Goal: Task Accomplishment & Management: Complete application form

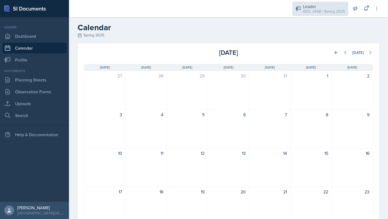
click at [334, 12] on div "BIOL 2458 / Spring 2025" at bounding box center [324, 12] width 42 height 6
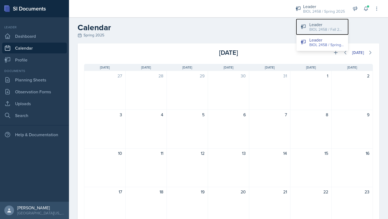
click at [332, 29] on div "BIOL 2458 / Fall 2025" at bounding box center [326, 30] width 34 height 6
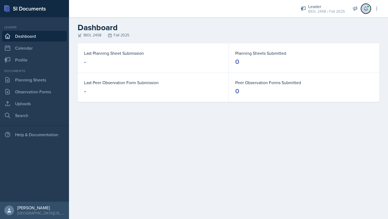
click at [364, 9] on icon at bounding box center [365, 9] width 3 height 4
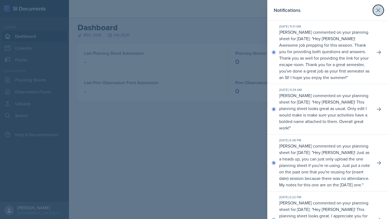
click at [378, 8] on icon at bounding box center [378, 10] width 6 height 6
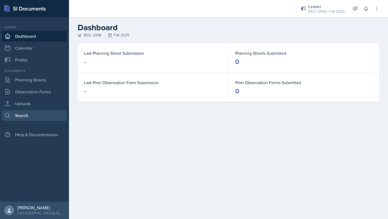
click at [37, 117] on link "Search" at bounding box center [34, 115] width 65 height 11
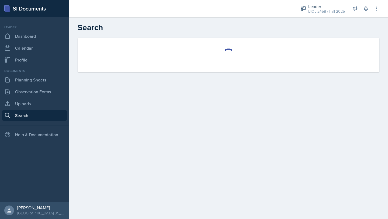
select select "all"
select select "1"
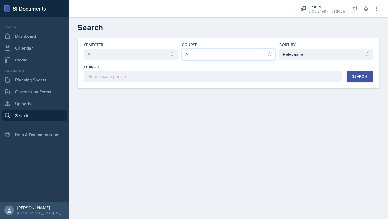
click at [192, 52] on select "Select course All ASTR 1345 BIOL 1345 BIOL 1441 BIOL 1442 BIOL 2300 BIOL 2444 B…" at bounding box center [228, 53] width 93 height 11
select select "64c40ee9-e94f-4536-a56d-7bcc02dd304b"
click at [182, 48] on select "Select course All ASTR 1345 BIOL 1345 BIOL 1441 BIOL 1442 BIOL 2300 BIOL 2444 B…" at bounding box center [228, 53] width 93 height 11
click at [351, 76] on button "Search" at bounding box center [359, 76] width 26 height 11
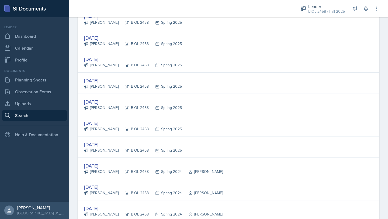
scroll to position [986, 0]
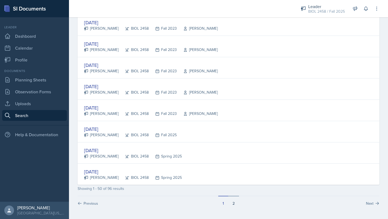
click at [234, 201] on button "2" at bounding box center [233, 200] width 11 height 10
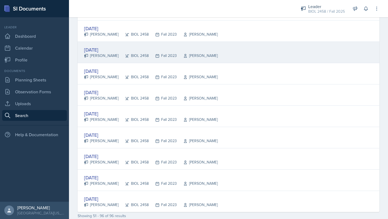
scroll to position [901, 0]
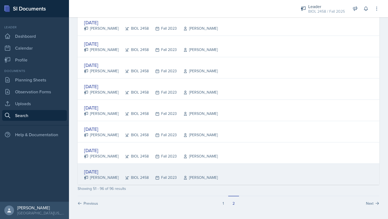
click at [103, 171] on div "[DATE]" at bounding box center [151, 171] width 134 height 7
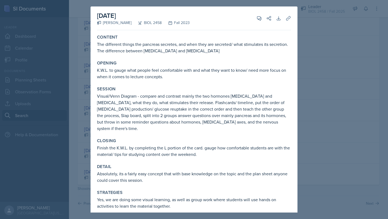
click at [307, 34] on div at bounding box center [194, 109] width 388 height 219
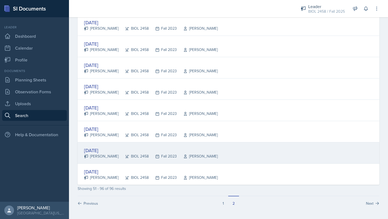
click at [101, 149] on div "[DATE]" at bounding box center [151, 149] width 134 height 7
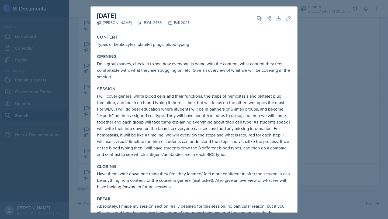
click at [308, 30] on div at bounding box center [194, 109] width 388 height 219
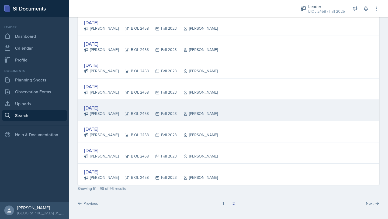
click at [113, 105] on div "[DATE]" at bounding box center [151, 107] width 134 height 7
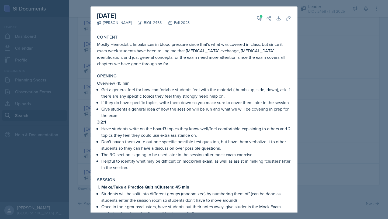
click at [341, 66] on div at bounding box center [194, 109] width 388 height 219
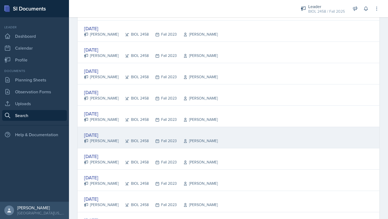
scroll to position [849, 0]
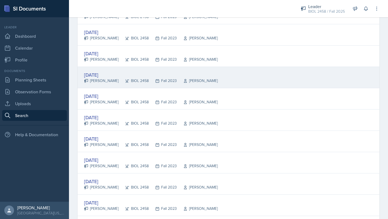
click at [98, 74] on div "[DATE]" at bounding box center [151, 74] width 134 height 7
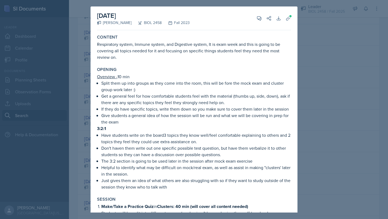
click at [321, 60] on div at bounding box center [194, 109] width 388 height 219
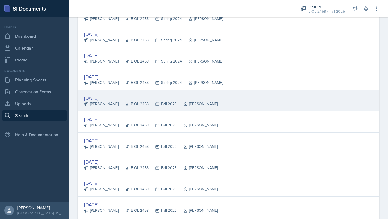
scroll to position [717, 0]
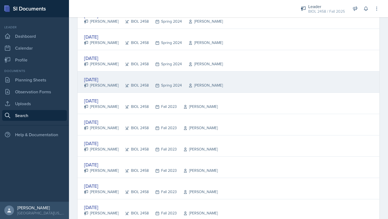
click at [111, 79] on div "[DATE]" at bounding box center [153, 79] width 139 height 7
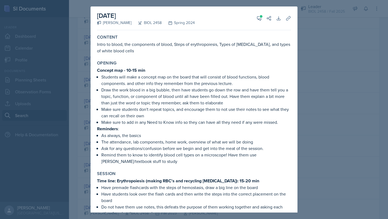
click at [343, 85] on div at bounding box center [194, 109] width 388 height 219
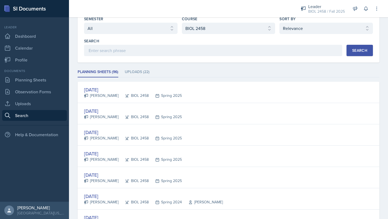
scroll to position [0, 0]
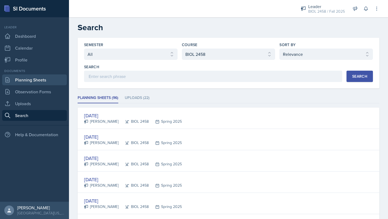
click at [40, 80] on link "Planning Sheets" at bounding box center [34, 79] width 65 height 11
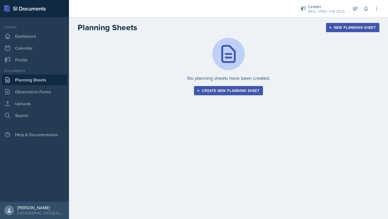
click at [223, 93] on div "Create new planning sheet" at bounding box center [228, 90] width 62 height 4
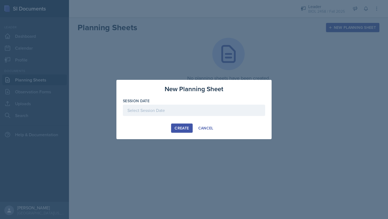
click at [182, 111] on div at bounding box center [194, 109] width 142 height 11
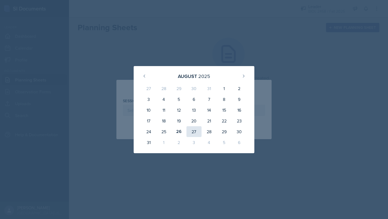
click at [193, 130] on div "27" at bounding box center [193, 131] width 15 height 11
type input "[DATE]"
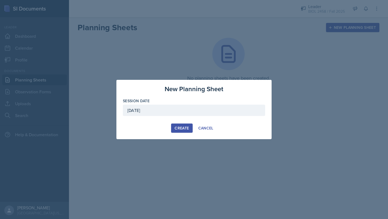
click at [182, 128] on div "Create" at bounding box center [181, 128] width 14 height 4
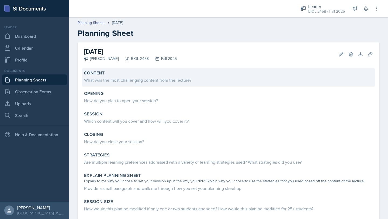
click at [152, 79] on div "What was the most challenging content from the lecture?" at bounding box center [228, 80] width 289 height 6
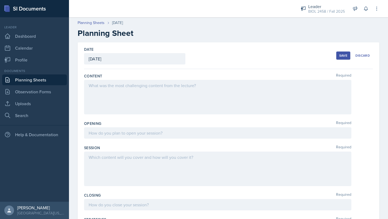
click at [149, 87] on div at bounding box center [217, 97] width 267 height 34
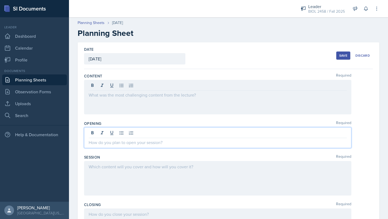
click at [149, 129] on div at bounding box center [217, 137] width 267 height 21
click at [104, 143] on p "Wait for attendance- 5 mins" at bounding box center [218, 142] width 258 height 6
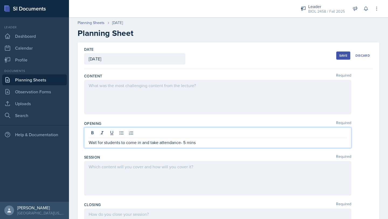
click at [202, 142] on p "Wait for students to come in and take attendance- 5 mins" at bounding box center [218, 142] width 258 height 6
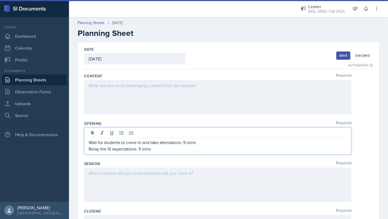
scroll to position [185, 0]
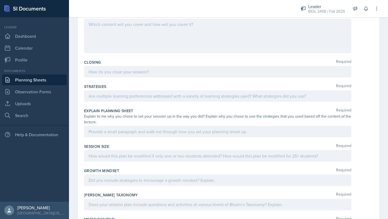
click at [117, 73] on div at bounding box center [217, 71] width 267 height 11
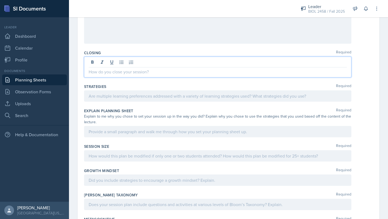
scroll to position [139, 0]
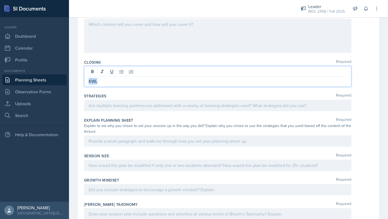
drag, startPoint x: 88, startPoint y: 80, endPoint x: 97, endPoint y: 80, distance: 8.9
click at [97, 80] on p "KWL" at bounding box center [218, 81] width 258 height 6
click at [93, 70] on icon at bounding box center [92, 71] width 2 height 3
click at [103, 83] on p "KWL" at bounding box center [218, 81] width 258 height 7
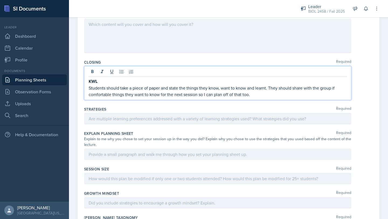
click at [203, 95] on p "Students should take a piece of paper and state the things they know, want to k…" at bounding box center [218, 91] width 258 height 13
click at [304, 97] on p "Students should take a piece of paper and state the things they know, want to k…" at bounding box center [218, 91] width 258 height 13
click at [304, 94] on p "Students should take a piece of paper and state the things they know, want to k…" at bounding box center [218, 91] width 258 height 13
drag, startPoint x: 301, startPoint y: 95, endPoint x: 315, endPoint y: 95, distance: 13.5
click at [315, 95] on p "Students should take a piece of paper and state the things they know, want to k…" at bounding box center [218, 91] width 258 height 13
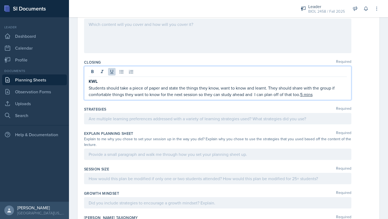
click at [323, 72] on div at bounding box center [218, 72] width 258 height 9
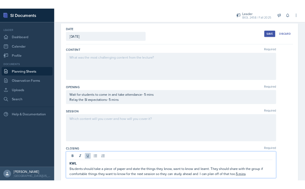
scroll to position [0, 0]
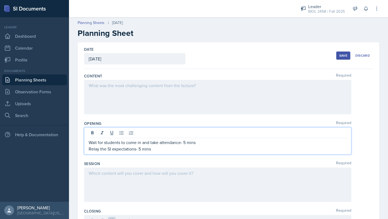
drag, startPoint x: 184, startPoint y: 133, endPoint x: 197, endPoint y: 134, distance: 13.3
click at [197, 134] on div "Wait for students to come in and take attendance- 5 mins Relay the SI expectati…" at bounding box center [217, 140] width 267 height 27
drag, startPoint x: 184, startPoint y: 142, endPoint x: 196, endPoint y: 142, distance: 11.6
click at [196, 142] on p "Wait for students to come in and take attendance- 5 mins" at bounding box center [218, 142] width 258 height 6
click at [157, 149] on p "Relay the SI expectations- 5 mins" at bounding box center [218, 148] width 258 height 6
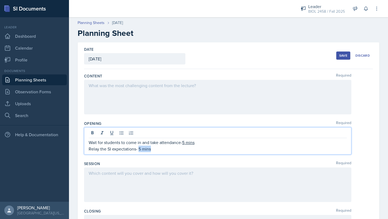
drag, startPoint x: 139, startPoint y: 149, endPoint x: 151, endPoint y: 149, distance: 12.1
click at [151, 149] on p "Relay the SI expectations- 5 mins" at bounding box center [218, 148] width 258 height 6
click at [91, 149] on p "Relay the SI expectations- 5 mins" at bounding box center [218, 148] width 258 height 6
click at [158, 89] on div at bounding box center [217, 97] width 267 height 34
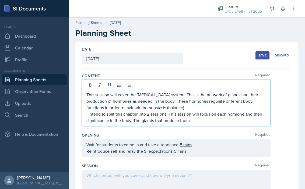
click at [135, 120] on p "I intend to split this chapter into 2 sessions. This session will focus on each…" at bounding box center [176, 117] width 180 height 13
click at [200, 122] on p "I intend to split this chapter into 2 sessions. This session will focus on each…" at bounding box center [176, 117] width 180 height 13
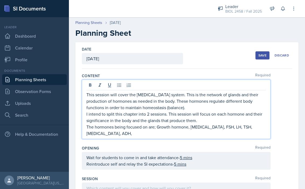
click at [188, 128] on p "The hormones being focused on are; Growth hormone, [MEDICAL_DATA], FSH, LH, TSH…" at bounding box center [176, 130] width 180 height 13
click at [236, 127] on p "The hormones being focused on are; GH, [MEDICAL_DATA], FSH, LH, TSH, [MEDICAL_D…" at bounding box center [176, 130] width 180 height 13
click at [122, 135] on p "The hormones being focused on are; GH, [MEDICAL_DATA], FSH, LH, TSH, [MEDICAL_D…" at bounding box center [176, 130] width 180 height 13
click at [134, 135] on p "The hormones being focused on are; GH, [MEDICAL_DATA], FSH, LH, TSH, [MEDICAL_D…" at bounding box center [176, 130] width 180 height 13
click at [151, 132] on p "The hormones being focused on are; GH, [MEDICAL_DATA], FSH, LH, TSH, [MEDICAL_D…" at bounding box center [176, 130] width 180 height 13
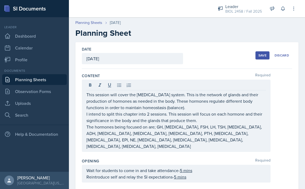
drag, startPoint x: 86, startPoint y: 114, endPoint x: 162, endPoint y: 144, distance: 81.5
click at [162, 144] on div "This session will cover the [MEDICAL_DATA] system. This is the network of gland…" at bounding box center [176, 116] width 189 height 72
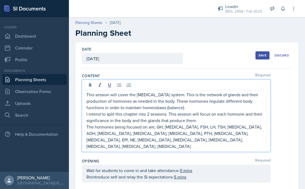
click at [86, 115] on p "I intend to split this chapter into 2 sessions. This session will focus on each…" at bounding box center [176, 117] width 180 height 13
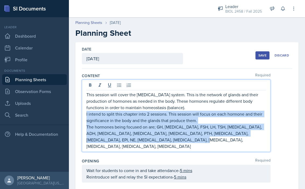
drag, startPoint x: 86, startPoint y: 115, endPoint x: 162, endPoint y: 140, distance: 79.3
click at [162, 140] on div "This session will cover the [MEDICAL_DATA] system. This is the network of gland…" at bounding box center [176, 121] width 180 height 58
copy div "I intend to split this chapter into 2 sessions. This session will focus on each…"
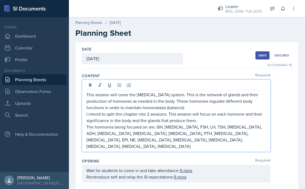
click at [217, 63] on div "Date [DATE] [DATE] 27 28 29 30 31 1 2 3 4 5 6 7 8 9 10 11 12 13 14 15 16 17 18 …" at bounding box center [187, 55] width 210 height 27
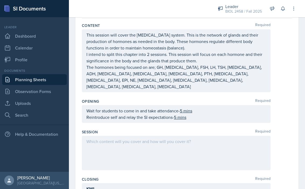
click at [131, 139] on div at bounding box center [176, 153] width 189 height 34
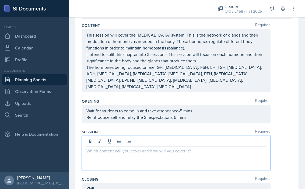
scroll to position [60, 0]
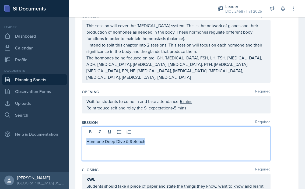
drag, startPoint x: 87, startPoint y: 135, endPoint x: 149, endPoint y: 135, distance: 61.6
click at [149, 138] on p "Hormone Deep Dive & Reteach" at bounding box center [176, 141] width 180 height 6
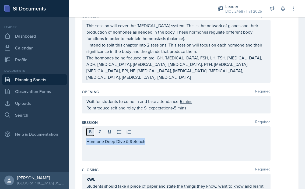
click at [89, 129] on icon at bounding box center [89, 131] width 5 height 5
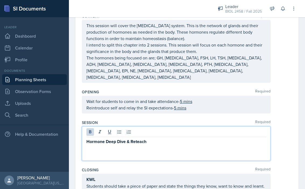
click at [160, 138] on p "Hormone Deep Dive & Reteach" at bounding box center [176, 141] width 180 height 7
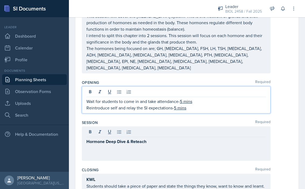
click at [159, 98] on p "Wait for students to come in and take attendance- 5 mins" at bounding box center [176, 101] width 180 height 6
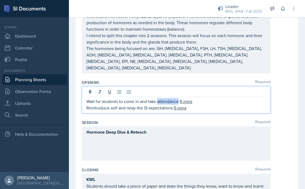
drag, startPoint x: 158, startPoint y: 95, endPoint x: 178, endPoint y: 96, distance: 20.2
click at [178, 98] on p "Wait for students to come in and take attendance- 5 mins" at bounding box center [176, 101] width 180 height 6
click at [92, 89] on icon at bounding box center [89, 91] width 5 height 5
click at [100, 118] on div "Session Required Hormone Deep Dive & Reteach" at bounding box center [187, 141] width 210 height 47
drag, startPoint x: 143, startPoint y: 93, endPoint x: 159, endPoint y: 97, distance: 16.3
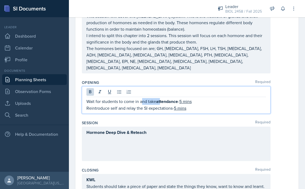
click at [159, 98] on div "Wait for students to come in and take attendance - 5 mins Reintroduce self and …" at bounding box center [176, 104] width 180 height 13
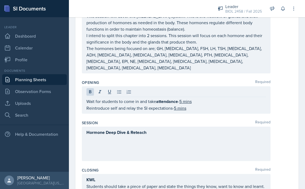
click at [154, 105] on div "Wait for students to come in and take attendance - 5 mins Reintroduce self and …" at bounding box center [176, 99] width 189 height 27
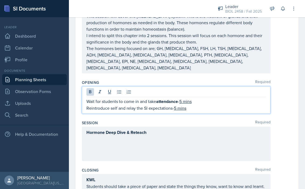
click at [144, 105] on p "Reintroduce self and relay the SI expectations- 5 mins" at bounding box center [176, 108] width 180 height 6
drag, startPoint x: 144, startPoint y: 103, endPoint x: 172, endPoint y: 103, distance: 27.5
click at [172, 105] on p "Reintroduce self and relay the SI expectations- 5 mins" at bounding box center [176, 108] width 180 height 6
click at [92, 89] on icon at bounding box center [89, 91] width 5 height 5
click at [155, 133] on div "Hormone Deep Dive & Reteach" at bounding box center [176, 139] width 180 height 20
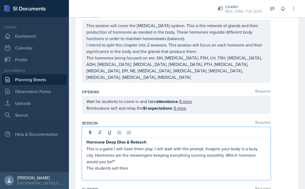
scroll to position [94, 0]
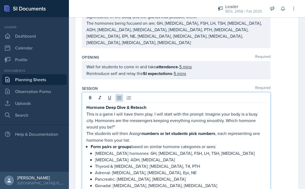
click at [132, 130] on p "The students will then Assign numbers or let students pick numbers , each repre…" at bounding box center [176, 136] width 180 height 13
click at [190, 131] on strong "numbers or let students pick numbers" at bounding box center [178, 134] width 73 height 6
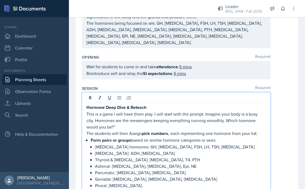
click at [250, 130] on p "The students will then Assign pick numbers , each representing one hormone from…" at bounding box center [176, 133] width 180 height 7
click at [251, 130] on p "The students will then Assign pick numbers , each representing one hormone from…" at bounding box center [176, 133] width 180 height 7
click at [93, 137] on strong "Form pairs or groups" at bounding box center [111, 140] width 41 height 6
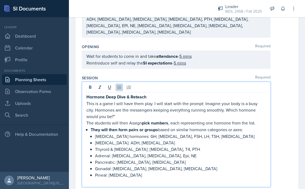
click at [152, 172] on p "Pineal: [MEDICAL_DATA]" at bounding box center [180, 175] width 171 height 6
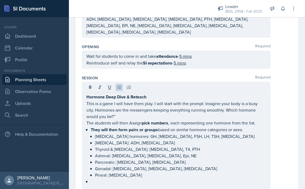
click at [85, 121] on div "Hormone Deep Dive & Reteach This is a game I will have them play. I will start …" at bounding box center [176, 138] width 189 height 112
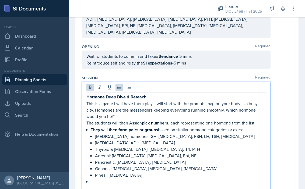
drag, startPoint x: 87, startPoint y: 121, endPoint x: 246, endPoint y: 125, distance: 158.6
click at [246, 127] on li "They will then form pairs or groups based on similar hormone categories or axes…" at bounding box center [178, 153] width 175 height 52
click at [117, 85] on icon at bounding box center [119, 87] width 5 height 5
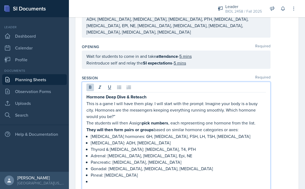
click at [180, 185] on p at bounding box center [176, 188] width 180 height 6
click at [90, 174] on div "Hormone Deep Dive & Reteach This is a game I will have them play. I will start …" at bounding box center [176, 143] width 180 height 98
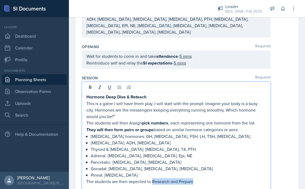
drag, startPoint x: 153, startPoint y: 173, endPoint x: 194, endPoint y: 174, distance: 41.5
click at [194, 178] on p "The students are then expected to Research and Prepare" at bounding box center [176, 181] width 180 height 6
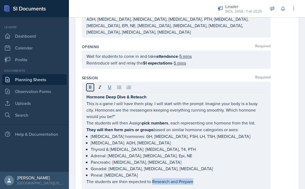
click at [91, 85] on icon at bounding box center [89, 87] width 5 height 5
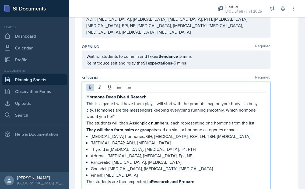
click at [204, 185] on p at bounding box center [176, 188] width 180 height 6
click at [202, 178] on p "The students are then expected to Research and Prepare" at bounding box center [176, 181] width 180 height 7
click at [90, 85] on icon at bounding box center [89, 87] width 5 height 5
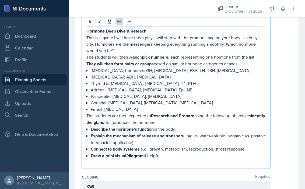
scroll to position [179, 0]
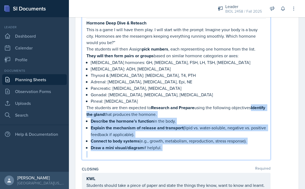
drag, startPoint x: 86, startPoint y: 108, endPoint x: 165, endPoint y: 148, distance: 88.2
click at [165, 148] on div "Hormone Deep Dive & Reteach This is a game I will have them play. I will start …" at bounding box center [176, 89] width 180 height 138
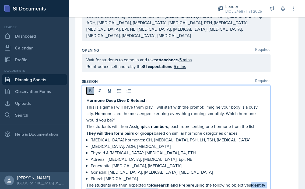
click at [91, 88] on icon at bounding box center [89, 90] width 5 height 5
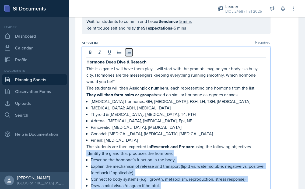
click at [130, 50] on icon at bounding box center [128, 52] width 5 height 5
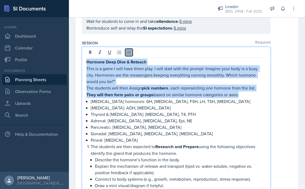
click at [128, 50] on icon at bounding box center [128, 52] width 5 height 5
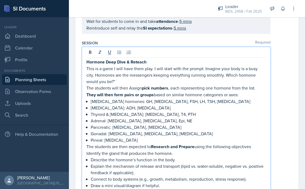
click at [252, 143] on p "The students are then expected to Research and Prepare using the following obje…" at bounding box center [176, 149] width 180 height 13
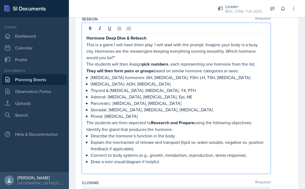
scroll to position [171, 0]
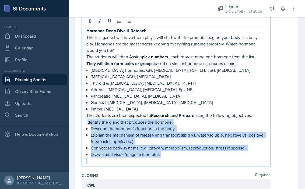
drag, startPoint x: 87, startPoint y: 115, endPoint x: 157, endPoint y: 152, distance: 79.6
click at [157, 152] on div "Hormone Deep Dive & Reteach This is a game I will have them play. I will start …" at bounding box center [176, 95] width 180 height 137
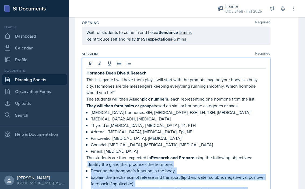
scroll to position [104, 0]
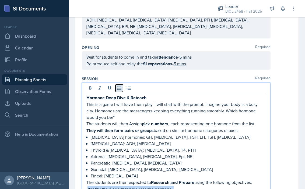
click at [120, 86] on icon at bounding box center [119, 88] width 5 height 5
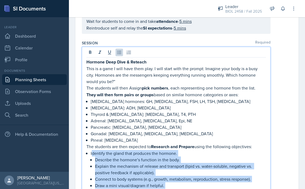
click at [182, 189] on p at bounding box center [178, 192] width 175 height 6
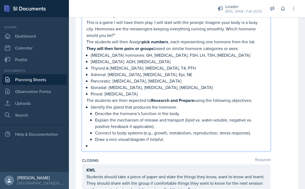
scroll to position [187, 0]
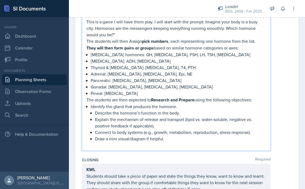
click at [133, 90] on p "Pineal: [MEDICAL_DATA]" at bounding box center [178, 93] width 175 height 6
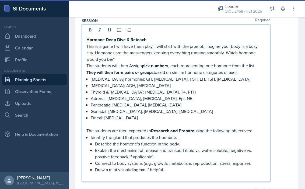
scroll to position [162, 0]
click at [117, 52] on p "This is a game I will have them play. I will start with the prompt: Imagine you…" at bounding box center [176, 52] width 180 height 19
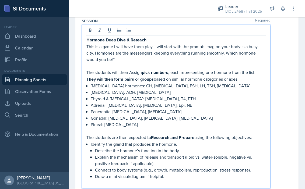
click at [128, 180] on p at bounding box center [176, 183] width 180 height 6
drag, startPoint x: 144, startPoint y: 177, endPoint x: 166, endPoint y: 177, distance: 21.8
click at [166, 180] on p "This should take them around 15-20 mins" at bounding box center [176, 183] width 180 height 6
click at [175, 173] on p "Draw a mini visual/diagram if helpful." at bounding box center [180, 176] width 171 height 6
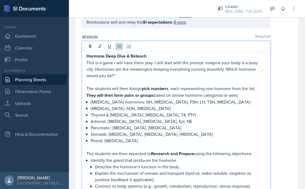
scroll to position [145, 0]
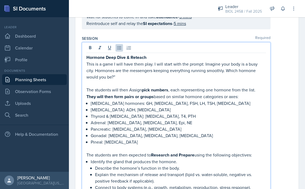
click at [106, 139] on p "Pineal: [MEDICAL_DATA]" at bounding box center [178, 142] width 175 height 6
click at [103, 145] on p at bounding box center [176, 148] width 180 height 6
drag, startPoint x: 132, startPoint y: 141, endPoint x: 146, endPoint y: 144, distance: 13.9
click at [146, 145] on p "This should take around 5 mins" at bounding box center [176, 148] width 180 height 6
drag, startPoint x: 132, startPoint y: 141, endPoint x: 151, endPoint y: 143, distance: 18.7
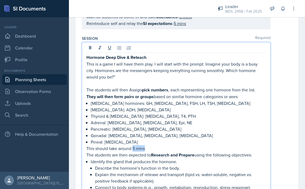
click at [151, 145] on p "This should take around 5 mins" at bounding box center [176, 148] width 180 height 6
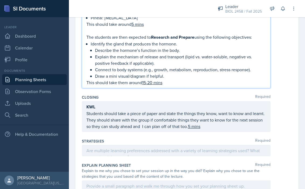
scroll to position [273, 0]
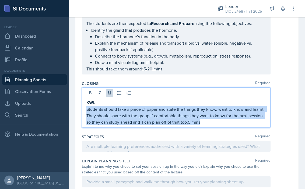
drag, startPoint x: 87, startPoint y: 102, endPoint x: 139, endPoint y: 127, distance: 57.8
click at [139, 127] on div "Content Required This session will cover the [MEDICAL_DATA] system. This is the…" at bounding box center [187, 39] width 210 height 507
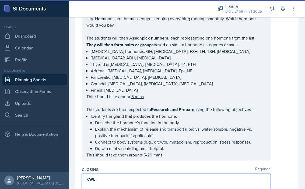
scroll to position [190, 0]
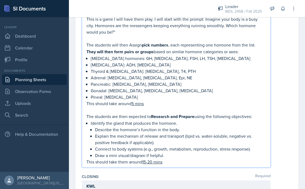
click at [172, 159] on p "This should take them around 15-20 mins" at bounding box center [176, 162] width 180 height 6
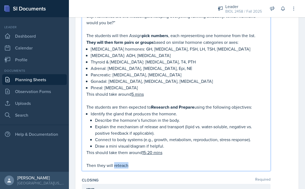
drag, startPoint x: 114, startPoint y: 160, endPoint x: 128, endPoint y: 161, distance: 14.0
click at [128, 162] on p "Then they will reteach" at bounding box center [176, 165] width 180 height 6
click at [135, 162] on p "Then they will reteach" at bounding box center [176, 165] width 180 height 7
click at [116, 163] on strong "reteach" at bounding box center [120, 166] width 15 height 6
click at [138, 162] on p "Then they will Reteach" at bounding box center [176, 165] width 180 height 7
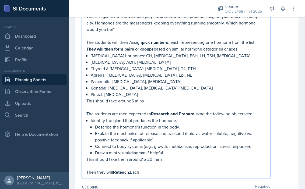
scroll to position [193, 0]
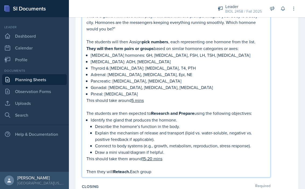
click at [142, 169] on p "Then they will Reteach. Each group" at bounding box center [176, 172] width 180 height 7
click at [180, 169] on p "Then they will Reteach. Each categorized group" at bounding box center [176, 172] width 180 height 7
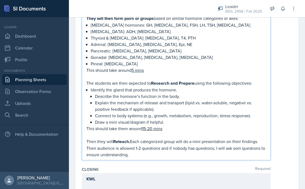
scroll to position [229, 0]
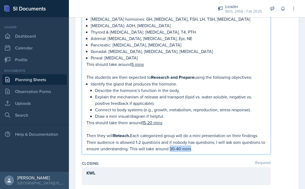
drag, startPoint x: 170, startPoint y: 143, endPoint x: 192, endPoint y: 142, distance: 21.8
click at [192, 142] on p "Then they will Reteach. Each categorized group will do a mini presentation on t…" at bounding box center [176, 142] width 180 height 20
click at [190, 146] on u "30-40 mins" at bounding box center [180, 149] width 22 height 6
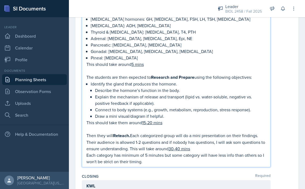
click at [136, 181] on div "KWL" at bounding box center [176, 189] width 189 height 18
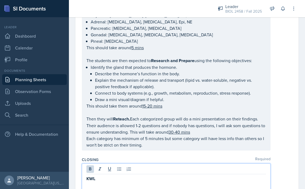
scroll to position [238, 0]
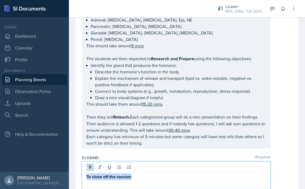
drag, startPoint x: 87, startPoint y: 170, endPoint x: 135, endPoint y: 171, distance: 48.7
click at [135, 174] on p "To close off the session" at bounding box center [176, 177] width 180 height 7
click at [93, 164] on button at bounding box center [90, 168] width 8 height 8
click at [146, 174] on p "To close off the session" at bounding box center [176, 177] width 180 height 6
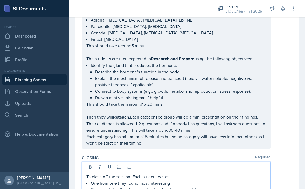
click at [134, 174] on p "To close off the session, Each student writes:" at bounding box center [176, 177] width 180 height 6
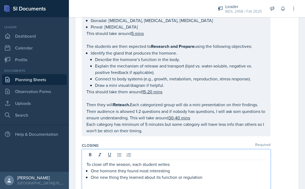
scroll to position [252, 0]
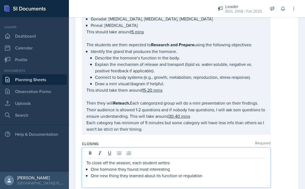
click at [167, 179] on p at bounding box center [176, 182] width 180 height 6
click at [142, 179] on p "Their hormone must not be in their category." at bounding box center [176, 182] width 180 height 6
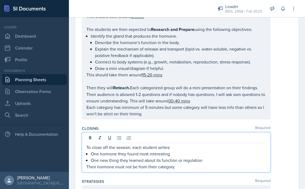
scroll to position [279, 0]
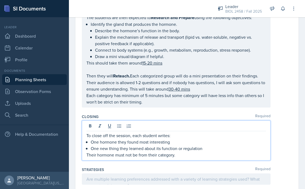
click at [181, 152] on p "Their hormone must not be from their category." at bounding box center [176, 155] width 180 height 6
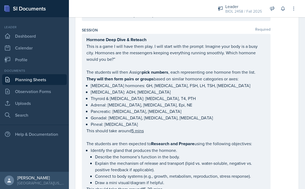
scroll to position [154, 0]
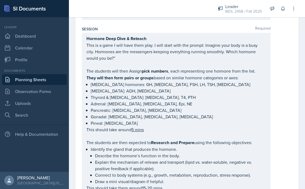
click at [190, 94] on p "Thyroid & [MEDICAL_DATA]: [MEDICAL_DATA], T4, PTH" at bounding box center [178, 97] width 175 height 6
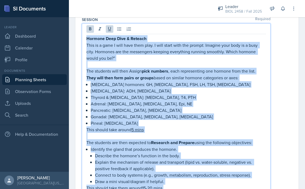
copy div "Loremip Dolo Sita & Consect Adip el s doei T inci utla etdo magn. A enim admin …"
click at [214, 101] on p "Adrenal: [MEDICAL_DATA], [MEDICAL_DATA], Epi, NE" at bounding box center [178, 104] width 175 height 6
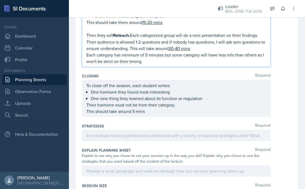
scroll to position [331, 0]
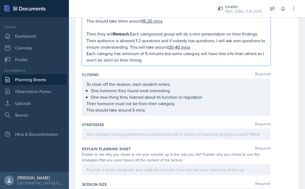
click at [187, 100] on p "Their hormone must not be from their category." at bounding box center [176, 103] width 180 height 6
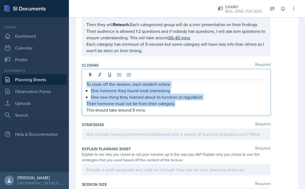
copy div "To close off the session, each student writes: One hormone they found most inte…"
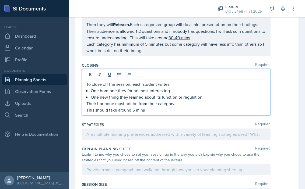
click at [220, 110] on div "Closing Required To close off the session, each student writes: One hormone the…" at bounding box center [187, 90] width 210 height 59
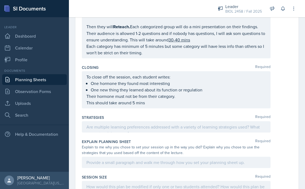
scroll to position [338, 0]
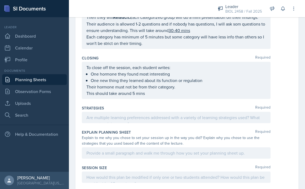
click at [125, 120] on p at bounding box center [176, 117] width 180 height 6
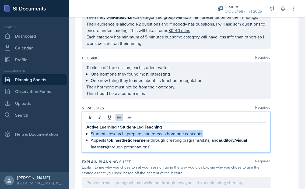
drag, startPoint x: 204, startPoint y: 126, endPoint x: 89, endPoint y: 125, distance: 115.5
click at [89, 125] on div "Active Learning / Student-Led Teaching Students research, prepare, and reteach …" at bounding box center [176, 137] width 180 height 27
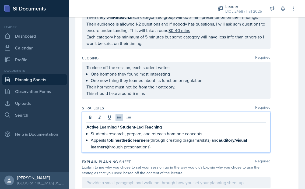
click at [234, 124] on p "Active Learning / Student-Led Teaching" at bounding box center [176, 127] width 180 height 7
click at [93, 137] on p "Appeals to kinesthetic learners (through creating diagrams/skits) and auditory/…" at bounding box center [178, 143] width 175 height 13
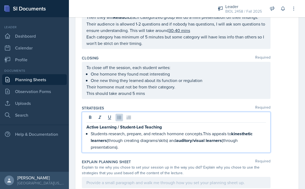
click at [167, 133] on p "Students research, prepare, and reteach hormone concepts.This appeals to kinest…" at bounding box center [178, 141] width 175 height 20
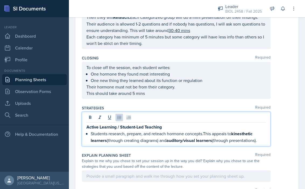
click at [265, 134] on p "Students research, prepare, and reteach hormone concepts.This appeals to kinest…" at bounding box center [178, 137] width 175 height 13
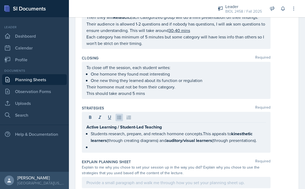
drag, startPoint x: 86, startPoint y: 119, endPoint x: 99, endPoint y: 145, distance: 29.7
click at [99, 145] on div "Strategies Required Active Learning / Student-Led Teaching Students research, p…" at bounding box center [187, 130] width 210 height 54
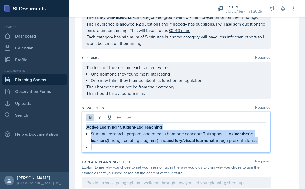
drag, startPoint x: 87, startPoint y: 110, endPoint x: 107, endPoint y: 152, distance: 45.9
click at [107, 152] on div "Content Required This session will cover the [MEDICAL_DATA] system. This is the…" at bounding box center [187, 12] width 210 height 563
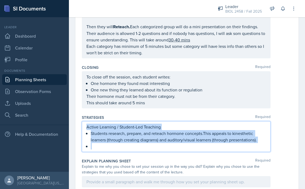
click at [94, 143] on p at bounding box center [178, 146] width 175 height 6
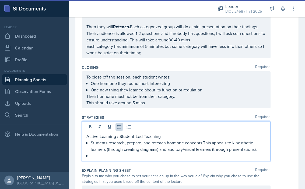
scroll to position [338, 0]
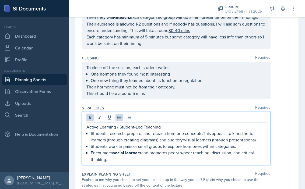
drag, startPoint x: 115, startPoint y: 145, endPoint x: 119, endPoint y: 152, distance: 8.2
click at [119, 152] on p "Encourages social learners and promotes peer-to-peer teaching, discussion, and …" at bounding box center [178, 156] width 175 height 13
click at [122, 157] on div "Strategies Required Active Learning / Student-Led Teaching Students research, p…" at bounding box center [187, 136] width 210 height 66
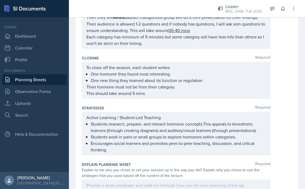
click at [92, 136] on ul "Students research, prepare, and reteach hormone concepts.This appeals to kinest…" at bounding box center [178, 137] width 175 height 32
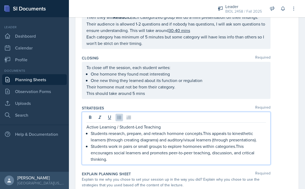
click at [119, 150] on p "Students work in pairs or small groups to explore hormones within categories.Th…" at bounding box center [178, 152] width 175 height 19
drag, startPoint x: 165, startPoint y: 118, endPoint x: 83, endPoint y: 121, distance: 82.1
click at [83, 121] on div "Active Learning / Student-Led Teaching Students research, prepare, and reteach …" at bounding box center [176, 138] width 189 height 53
click at [124, 154] on p "Students work in pairs or small groups to explore hormones within categories.Th…" at bounding box center [178, 152] width 175 height 19
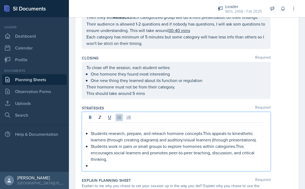
click at [93, 124] on p at bounding box center [176, 127] width 180 height 6
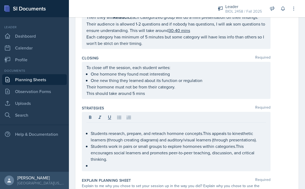
click at [86, 124] on div "Students research, prepare, and reteach hormone concepts.This appeals to kinest…" at bounding box center [176, 141] width 189 height 59
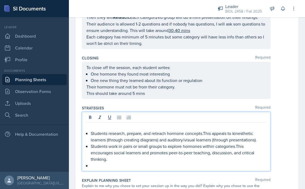
click at [91, 130] on li "Students research, prepare, and reteach hormone concepts.This appeals to kinest…" at bounding box center [178, 136] width 175 height 13
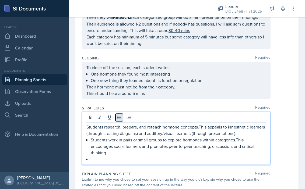
click at [120, 115] on icon at bounding box center [119, 117] width 5 height 5
click at [100, 156] on p at bounding box center [178, 159] width 175 height 6
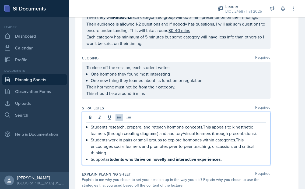
click at [93, 156] on p "Supports students who thrive on novelty and interactive experiences ." at bounding box center [178, 159] width 175 height 7
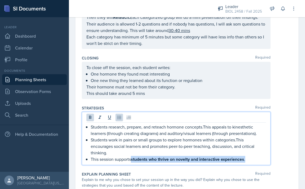
drag, startPoint x: 132, startPoint y: 152, endPoint x: 136, endPoint y: 158, distance: 7.5
click at [136, 158] on div "Strategies Required Students research, prepare, and reteach hormone concepts.Th…" at bounding box center [187, 136] width 210 height 66
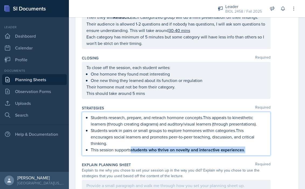
scroll to position [328, 0]
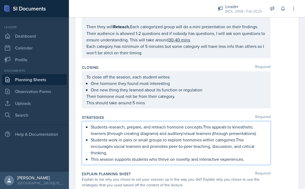
click at [158, 159] on div "Strategies Required Students research, prepare, and reteach hormone concepts.Th…" at bounding box center [187, 141] width 210 height 57
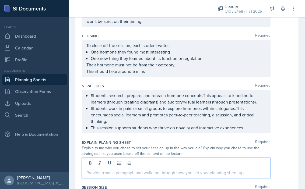
click at [153, 170] on p at bounding box center [176, 173] width 180 height 6
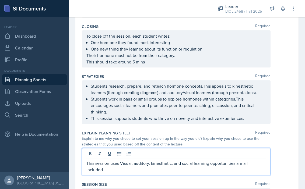
click at [121, 160] on p "This session uses Visual, auditory, kinesthetic, and social learning opportunit…" at bounding box center [176, 166] width 180 height 13
click at [124, 160] on p "This session uses Visual, auditory, kinesthetic, and social learning opportunit…" at bounding box center [176, 166] width 180 height 13
drag, startPoint x: 112, startPoint y: 163, endPoint x: 142, endPoint y: 163, distance: 29.9
click at [142, 163] on p "This session uses multiple modalities such as visual, auditory, kinesthetic, an…" at bounding box center [176, 166] width 180 height 13
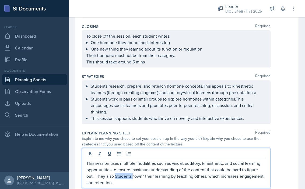
drag, startPoint x: 123, startPoint y: 170, endPoint x: 106, endPoint y: 170, distance: 17.0
click at [106, 170] on p "This session uses multiple modalities such as visual, auditory, kinesthetic, an…" at bounding box center [176, 173] width 180 height 26
click at [265, 170] on p "This session uses multiple modalities such as visual, auditory, kinesthetic, an…" at bounding box center [176, 173] width 180 height 26
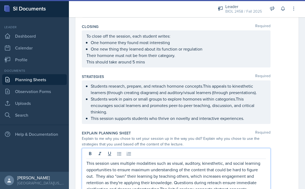
scroll to position [373, 0]
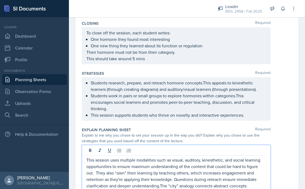
click at [138, 179] on p "This session uses multiple modalities such as visual, auditory, kinesthetic, an…" at bounding box center [176, 176] width 180 height 39
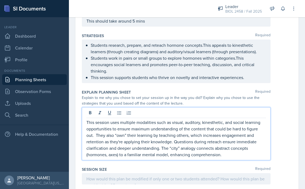
scroll to position [411, 0]
click at [191, 149] on p "This session uses multiple modalities such as visual, auditory, kinesthetic, an…" at bounding box center [176, 138] width 180 height 39
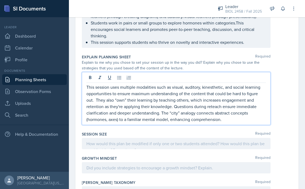
click at [157, 141] on p at bounding box center [176, 144] width 180 height 6
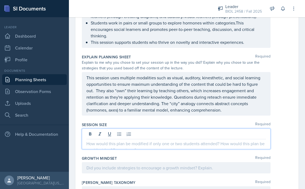
scroll to position [449, 0]
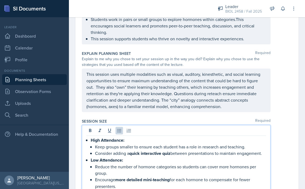
click at [104, 144] on p "Keep groups smaller to ensure each student has a role in research and teaching." at bounding box center [180, 147] width 171 height 6
drag, startPoint x: 112, startPoint y: 147, endPoint x: 96, endPoint y: 148, distance: 16.7
click at [96, 150] on p "Consider adding a quick interactive quiz between presentations to maintain enga…" at bounding box center [180, 153] width 171 height 7
click at [99, 150] on p "adding a quick interactive quiz between presentations to maintain engagement." at bounding box center [180, 153] width 171 height 7
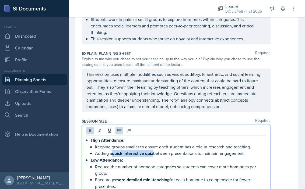
drag, startPoint x: 115, startPoint y: 147, endPoint x: 155, endPoint y: 146, distance: 40.7
click at [153, 150] on strong "quick interactive quiz" at bounding box center [132, 153] width 41 height 6
click at [88, 128] on icon at bounding box center [89, 130] width 5 height 5
click at [152, 157] on p "Low Attendance:" at bounding box center [178, 160] width 175 height 7
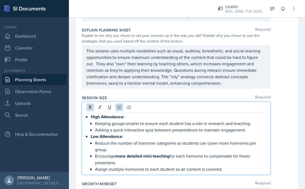
scroll to position [473, 0]
click at [114, 142] on p "Reduce the number of hormone categories so students can cover more hormones per…" at bounding box center [180, 146] width 171 height 13
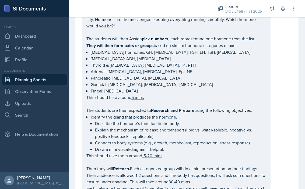
scroll to position [196, 0]
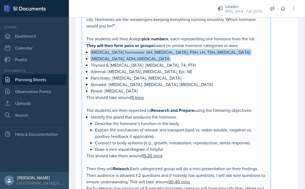
drag, startPoint x: 91, startPoint y: 45, endPoint x: 155, endPoint y: 52, distance: 63.9
click at [155, 52] on ul "[MEDICAL_DATA] hormones: GH, [MEDICAL_DATA], FSH, LH, TSH, [MEDICAL_DATA] [MEDI…" at bounding box center [178, 71] width 175 height 45
copy ul "[MEDICAL_DATA] hormones: GH, [MEDICAL_DATA], FSH, LH, TSH, [MEDICAL_DATA] [MEDI…"
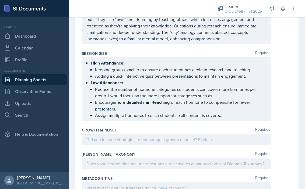
scroll to position [545, 0]
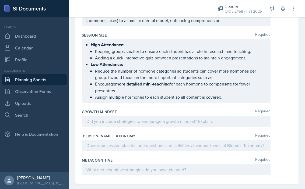
click at [218, 70] on p "Reduce the number of hormone categories so students can cover more hormones per…" at bounding box center [180, 74] width 171 height 13
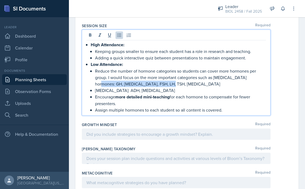
drag, startPoint x: 249, startPoint y: 71, endPoint x: 250, endPoint y: 76, distance: 5.7
click at [250, 76] on p "Reduce the number of hormone categories so students can cover more hormones per…" at bounding box center [180, 77] width 171 height 19
click at [190, 87] on p "[MEDICAL_DATA]: ADH, [MEDICAL_DATA]" at bounding box center [180, 90] width 171 height 6
click at [94, 83] on li "Low Attendance: Reduce the number of hormone categories so students can cover m…" at bounding box center [178, 87] width 175 height 52
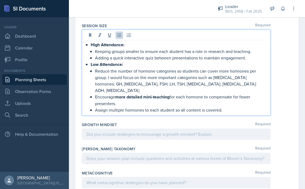
click at [218, 76] on p "Reduce the number of hormone categories so students can cover more hormones per…" at bounding box center [180, 81] width 171 height 26
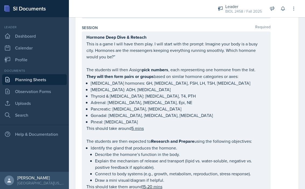
scroll to position [165, 0]
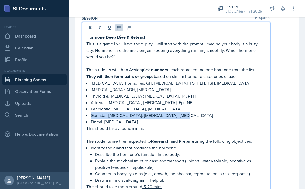
drag, startPoint x: 92, startPoint y: 109, endPoint x: 181, endPoint y: 107, distance: 89.7
click at [181, 112] on p "Gonadal: [MEDICAL_DATA], [MEDICAL_DATA], [MEDICAL_DATA]" at bounding box center [178, 115] width 175 height 6
copy p "Gonadal: [MEDICAL_DATA], [MEDICAL_DATA], [MEDICAL_DATA]"
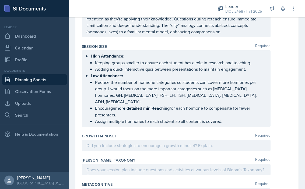
scroll to position [551, 0]
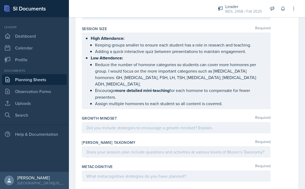
click at [229, 70] on p "Reduce the number of hormone categories so students can cover more hormones per…" at bounding box center [180, 74] width 171 height 26
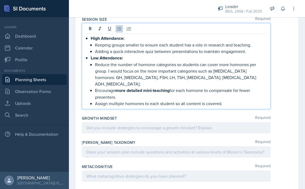
scroll to position [542, 0]
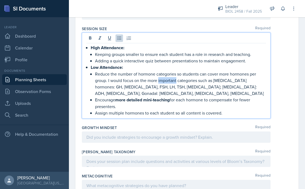
drag, startPoint x: 176, startPoint y: 74, endPoint x: 158, endPoint y: 74, distance: 18.3
click at [158, 74] on p "Reduce the number of hormone categories so students can cover more hormones per…" at bounding box center [180, 84] width 171 height 26
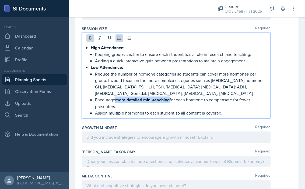
drag, startPoint x: 117, startPoint y: 93, endPoint x: 171, endPoint y: 94, distance: 54.1
click at [170, 97] on strong "more detailed mini-teaching" at bounding box center [142, 100] width 54 height 6
click at [187, 97] on p "Encourage more detailed mini-teaching for each hormone to compensate for fewer …" at bounding box center [180, 103] width 171 height 13
click at [252, 58] on p "Adding a quick interactive quiz between presentations to maintain engagement." at bounding box center [180, 61] width 171 height 6
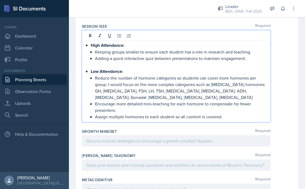
scroll to position [546, 0]
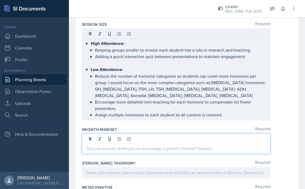
click at [141, 145] on p at bounding box center [176, 148] width 180 height 6
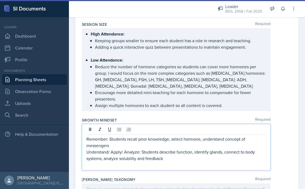
click at [169, 162] on p at bounding box center [176, 165] width 180 height 6
click at [167, 152] on p "Understand/ Apply/ Analyze: Students describe function, identify glands, connec…" at bounding box center [176, 155] width 180 height 13
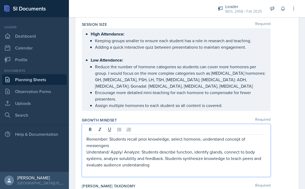
click at [183, 152] on p "Understand/ Apply/ Analyze: Students describe function, identify glands, connec…" at bounding box center [176, 158] width 180 height 19
click at [157, 159] on p "Understand/ Apply/ Analyze: Students describe function, identify glands, connec…" at bounding box center [176, 158] width 180 height 19
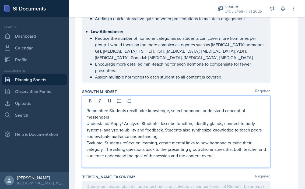
scroll to position [577, 0]
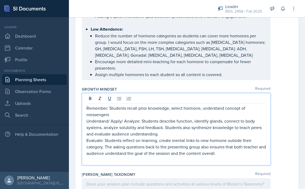
click at [117, 157] on p at bounding box center [176, 160] width 180 height 6
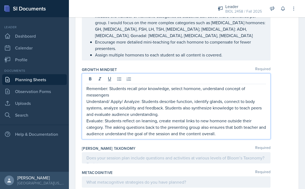
scroll to position [609, 0]
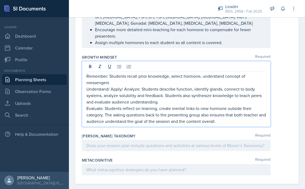
drag, startPoint x: 87, startPoint y: 69, endPoint x: 135, endPoint y: 122, distance: 71.9
click at [135, 122] on div "Growth Mindset Required Remember: Students recall prior knowledge, select hormo…" at bounding box center [187, 91] width 210 height 79
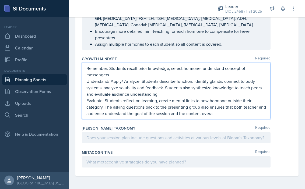
scroll to position [599, 0]
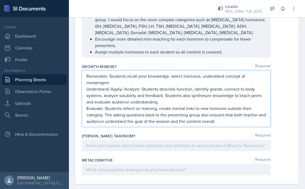
copy div "Remember: Students recall prior knowledge, select hormone, understand concept o…"
click at [128, 140] on div at bounding box center [176, 145] width 189 height 11
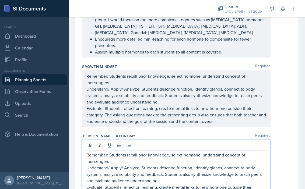
scroll to position [607, 0]
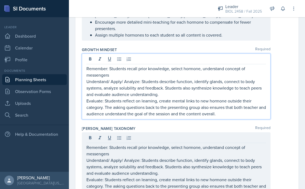
drag, startPoint x: 87, startPoint y: 61, endPoint x: 135, endPoint y: 124, distance: 78.4
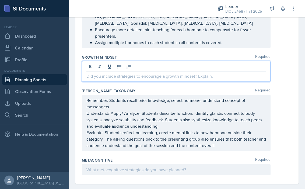
scroll to position [616, 0]
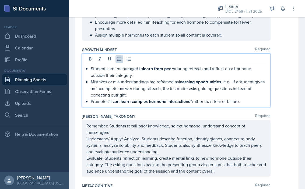
click at [235, 79] on p "Mistakes or misunderstandings are reframed as learning opportunities , e.g., if…" at bounding box center [178, 89] width 175 height 20
drag, startPoint x: 189, startPoint y: 81, endPoint x: 163, endPoint y: 81, distance: 25.8
click at [163, 81] on p "Mistakes or misunderstandings are reframed as learning opportunities , so if a …" at bounding box center [178, 89] width 175 height 20
click at [185, 81] on p "Mistakes or misunderstandings are reframed as learning opportunities , so if a …" at bounding box center [178, 89] width 175 height 20
click at [140, 89] on p "Mistakes or misunderstandings are reframed as learning opportunities , so if a …" at bounding box center [178, 89] width 175 height 20
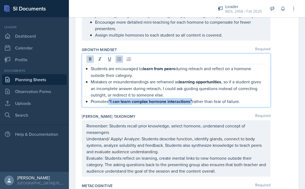
drag, startPoint x: 110, startPoint y: 94, endPoint x: 194, endPoint y: 93, distance: 84.3
click at [192, 99] on strong "“I can learn complex hormone interactions”" at bounding box center [150, 102] width 84 height 6
click at [250, 98] on p "Promotes “I can learn complex hormone interactions” rather than fear of failure." at bounding box center [178, 101] width 175 height 7
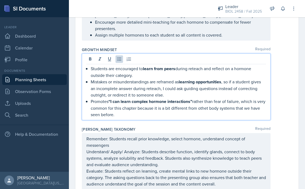
scroll to position [655, 0]
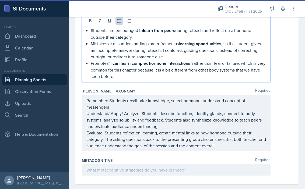
click at [151, 164] on div at bounding box center [176, 169] width 189 height 11
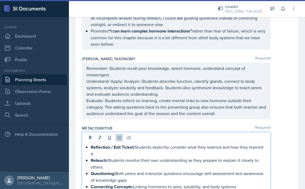
scroll to position [684, 0]
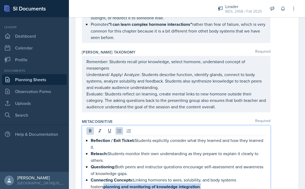
drag, startPoint x: 91, startPoint y: 179, endPoint x: 190, endPoint y: 181, distance: 98.3
click at [190, 181] on p "Connecting Concepts: Linking hormones to axes, solubility, and body systems fos…" at bounding box center [178, 183] width 175 height 13
click at [91, 128] on icon at bounding box center [89, 130] width 5 height 5
click at [193, 178] on p "Connecting Concepts: Linking hormones to axes, solubility, and body systems fos…" at bounding box center [178, 183] width 175 height 13
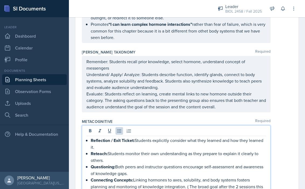
drag, startPoint x: 187, startPoint y: 176, endPoint x: 190, endPoint y: 185, distance: 9.4
click at [190, 185] on p "Connecting Concepts: Linking hormones to axes, solubility, and body systems fos…" at bounding box center [178, 187] width 175 height 20
click at [181, 180] on p "Connecting Concepts: Linking hormones to axes, solubility, and body systems fos…" at bounding box center [178, 187] width 175 height 20
click at [185, 183] on p "Connecting Concepts: Linking hormones to axes, solubility, and body systems fos…" at bounding box center [178, 187] width 175 height 20
click at [175, 184] on p "Connecting Concepts: Linking hormones to axes, solubility, and body systems fos…" at bounding box center [178, 187] width 175 height 20
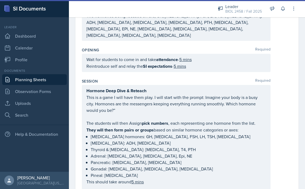
scroll to position [0, 0]
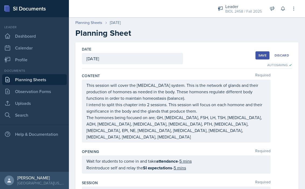
click at [262, 56] on div "Save" at bounding box center [262, 55] width 8 height 4
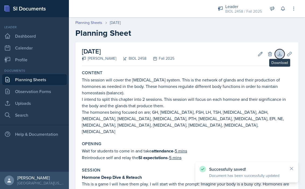
click at [280, 51] on button "Download" at bounding box center [280, 54] width 10 height 10
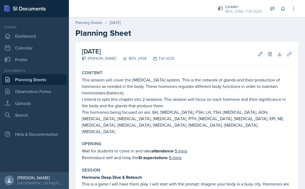
click at [296, 24] on div "Planning Sheets [DATE]" at bounding box center [186, 23] width 223 height 6
click at [260, 53] on icon at bounding box center [260, 53] width 5 height 5
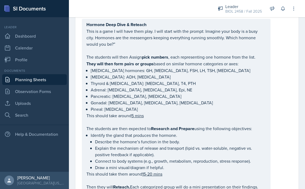
scroll to position [177, 0]
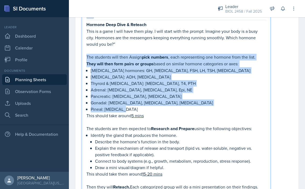
drag, startPoint x: 87, startPoint y: 50, endPoint x: 155, endPoint y: 101, distance: 84.9
click at [155, 101] on div "Hormone Deep Dive & Reteach This is a game I will have them play. I will start …" at bounding box center [176, 118] width 180 height 195
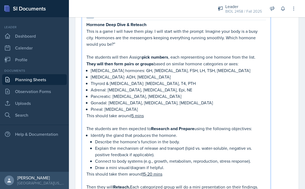
click at [262, 80] on p "Thyroid & [MEDICAL_DATA]: [MEDICAL_DATA], T4, PTH" at bounding box center [178, 83] width 175 height 6
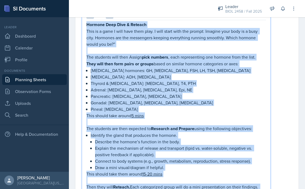
copy div "Loremip Dolo Sita & Consect Adip el s doei T inci utla etdo magn. A enim admin …"
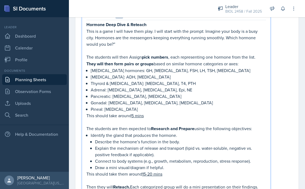
click at [241, 87] on p "Adrenal: [MEDICAL_DATA], [MEDICAL_DATA], Epi, NE" at bounding box center [178, 90] width 175 height 6
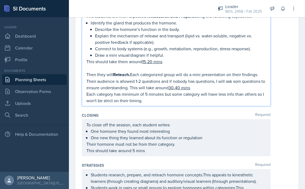
scroll to position [294, 0]
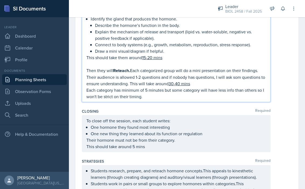
click at [168, 89] on p "Each category has minimum of 5 minutes but some category will have less info th…" at bounding box center [176, 93] width 180 height 13
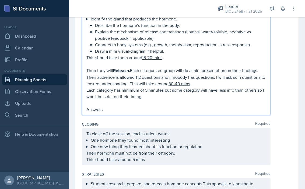
drag, startPoint x: 87, startPoint y: 102, endPoint x: 108, endPoint y: 101, distance: 21.3
click at [108, 106] on p "Answers:" at bounding box center [176, 109] width 180 height 6
click at [108, 106] on p "Answers:" at bounding box center [176, 109] width 180 height 7
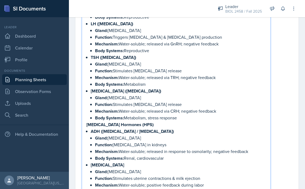
scroll to position [495, 0]
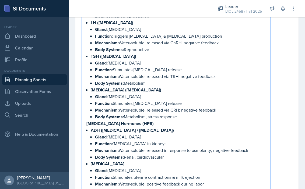
click at [181, 114] on p "Body Systems: Metabolism, stress response" at bounding box center [180, 117] width 171 height 7
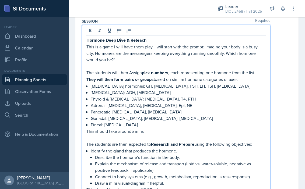
scroll to position [161, 0]
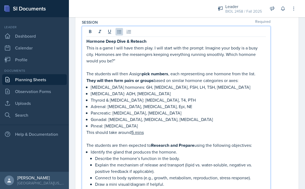
click at [92, 84] on p "[MEDICAL_DATA] hormones: GH, [MEDICAL_DATA], FSH, LH, TSH, [MEDICAL_DATA]" at bounding box center [178, 87] width 175 height 6
click at [91, 84] on p "[MEDICAL_DATA] hormones: GH, [MEDICAL_DATA], FSH, LH, TSH, [MEDICAL_DATA]" at bounding box center [178, 87] width 175 height 6
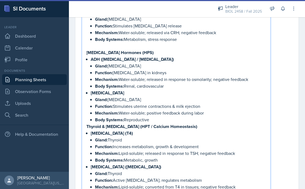
scroll to position [571, 0]
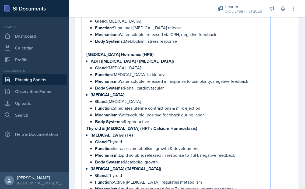
click at [154, 118] on p "Body Systems: Reproductive" at bounding box center [180, 121] width 171 height 7
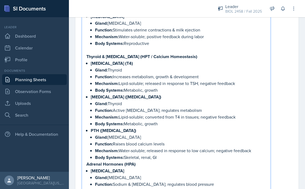
scroll to position [662, 0]
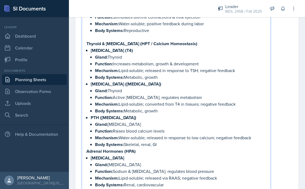
click at [170, 141] on p "Body Systems: Skeletal, renal, GI" at bounding box center [180, 144] width 171 height 7
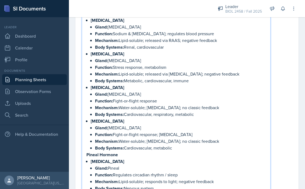
scroll to position [853, 0]
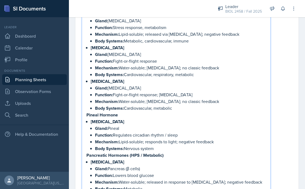
click at [188, 105] on p "Body Systems: Cardiovascular, metabolic" at bounding box center [180, 108] width 171 height 7
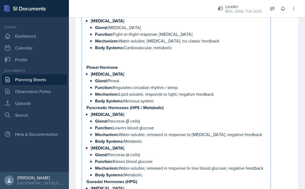
scroll to position [916, 0]
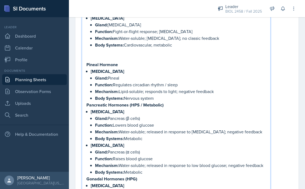
click at [161, 95] on p "Body Systems: Nervous system" at bounding box center [180, 98] width 171 height 7
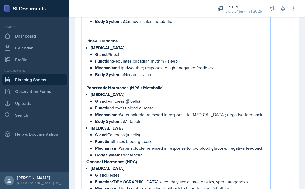
scroll to position [947, 0]
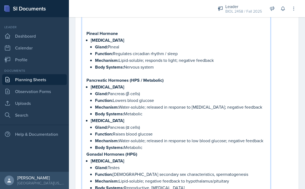
click at [146, 144] on p "Body Systems: Metabolic" at bounding box center [180, 147] width 171 height 7
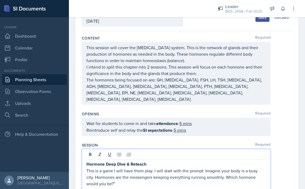
scroll to position [45, 0]
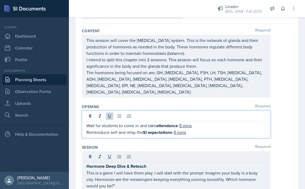
click at [199, 122] on p "Wait for students to come in and take attendance - 5 mins" at bounding box center [176, 125] width 180 height 7
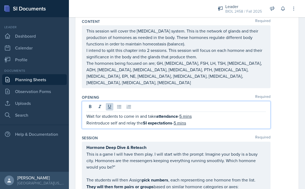
click at [180, 113] on p "Wait for students to come in and take attendance - 5 mins" at bounding box center [176, 116] width 180 height 7
click at [90, 104] on icon at bounding box center [89, 106] width 5 height 5
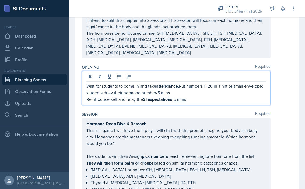
scroll to position [83, 0]
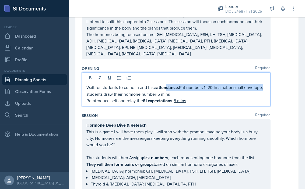
drag, startPoint x: 106, startPoint y: 89, endPoint x: 168, endPoint y: 82, distance: 62.9
click at [168, 84] on p "Wait for students to come in and take attendance. Put numbers 1–20 in a hat or …" at bounding box center [176, 90] width 180 height 13
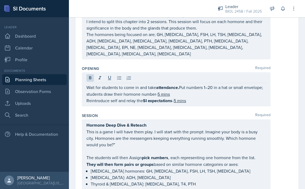
click at [252, 98] on div "Wait for students to come in and take attendance. Put numbers 1–20 in a hat or …" at bounding box center [176, 89] width 189 height 34
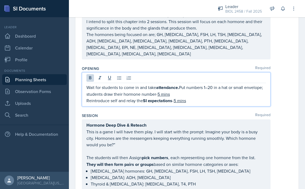
click at [228, 89] on p "Wait for students to come in and take attendance. Put numbers 1–20 in a hat or …" at bounding box center [176, 90] width 180 height 13
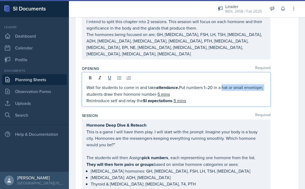
drag, startPoint x: 225, startPoint y: 81, endPoint x: 106, endPoint y: 86, distance: 119.1
click at [106, 86] on p "Wait for students to come in and take attendance. Put numbers 1–20 in a hat or …" at bounding box center [176, 90] width 180 height 13
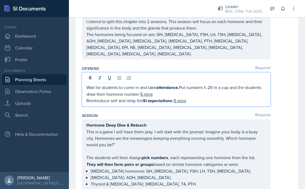
click at [138, 90] on p "Wait for students to come in and take attendance. Put numbers 1–20 in a cup and…" at bounding box center [176, 90] width 180 height 13
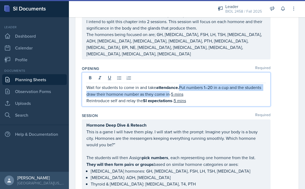
drag, startPoint x: 183, startPoint y: 81, endPoint x: 169, endPoint y: 90, distance: 16.9
click at [169, 90] on p "Wait for students to come in and take attendance. Put numbers 1–20 in a cup and…" at bounding box center [176, 90] width 180 height 13
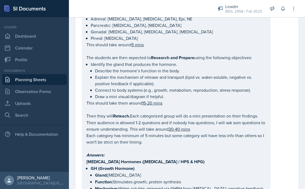
scroll to position [106, 0]
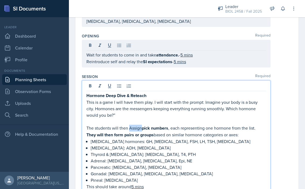
drag, startPoint x: 142, startPoint y: 122, endPoint x: 129, endPoint y: 121, distance: 12.4
click at [129, 125] on p "The students will then Assign pick numbers , each representing one hormone from…" at bounding box center [176, 128] width 180 height 7
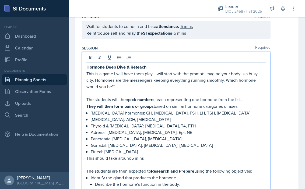
scroll to position [146, 0]
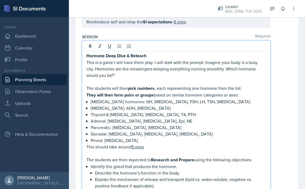
click at [240, 92] on p "They will then form pairs or groups based on similar hormone categories or axes:" at bounding box center [176, 95] width 180 height 7
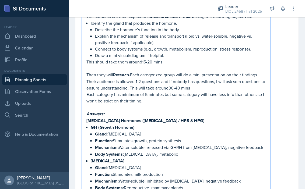
scroll to position [0, 0]
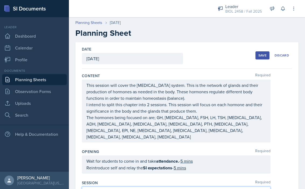
click at [259, 56] on div "Save" at bounding box center [262, 55] width 8 height 4
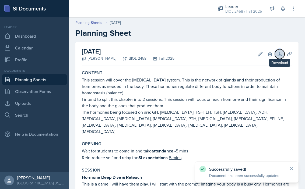
click at [279, 54] on icon at bounding box center [279, 53] width 3 height 3
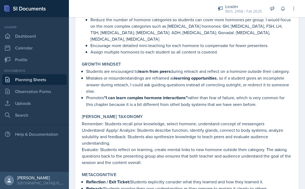
scroll to position [1386, 0]
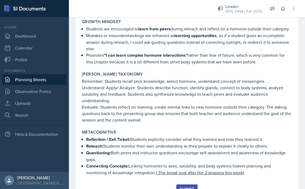
click at [188, 187] on div "Submit" at bounding box center [187, 189] width 14 height 4
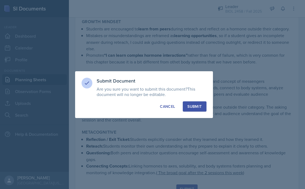
click at [197, 108] on div "Submit" at bounding box center [194, 106] width 14 height 5
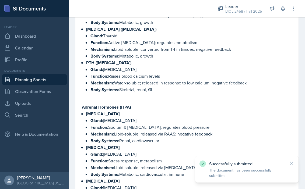
scroll to position [632, 0]
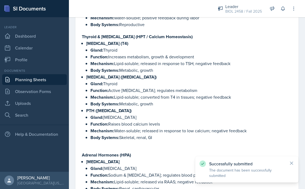
click at [44, 81] on link "Planning Sheets" at bounding box center [34, 79] width 65 height 11
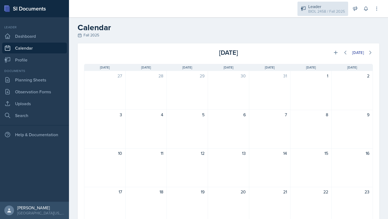
click at [326, 11] on div "BIOL 2458 / Fall 2025" at bounding box center [326, 12] width 37 height 6
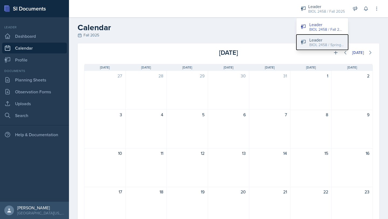
click at [314, 38] on div "Leader" at bounding box center [326, 40] width 34 height 6
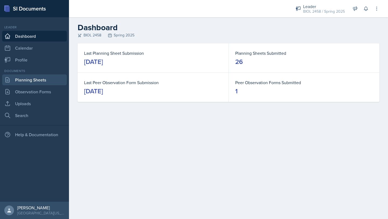
click at [36, 80] on link "Planning Sheets" at bounding box center [34, 79] width 65 height 11
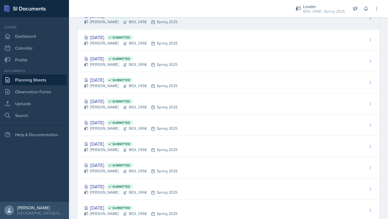
scroll to position [423, 0]
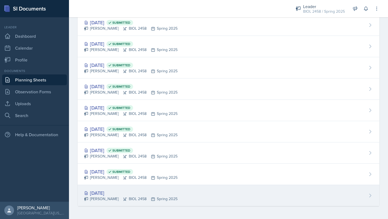
click at [112, 192] on div "Jan 9th, 2025" at bounding box center [130, 192] width 93 height 7
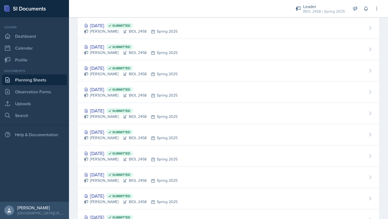
scroll to position [423, 0]
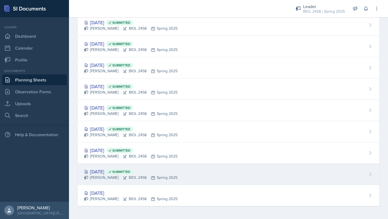
click at [114, 171] on div "Jan 15th, 2025 Submitted" at bounding box center [130, 171] width 93 height 7
